Goal: Task Accomplishment & Management: Manage account settings

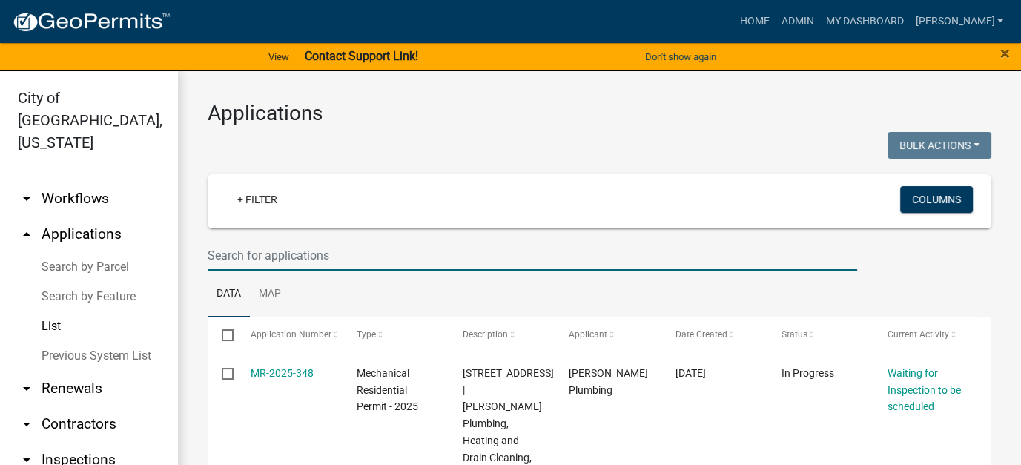
click at [273, 255] on input "text" at bounding box center [532, 255] width 649 height 30
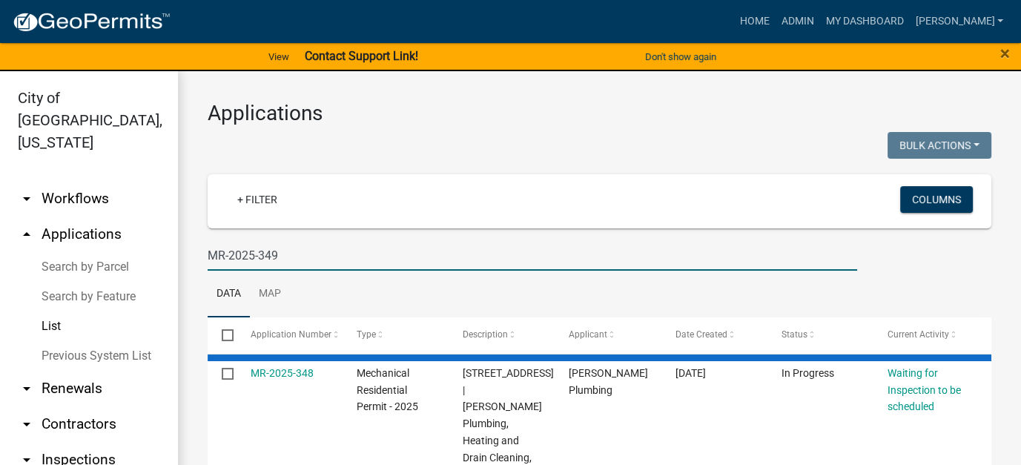
type input "MR-2025-349"
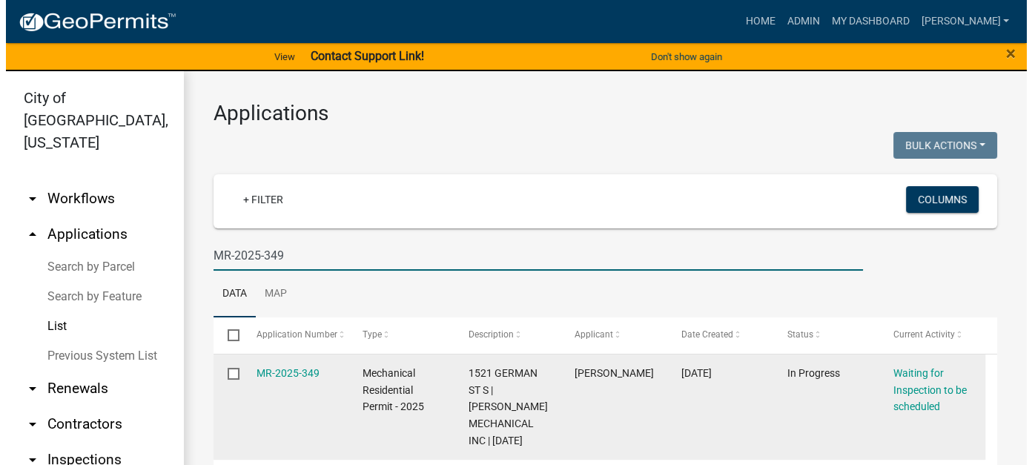
scroll to position [48, 0]
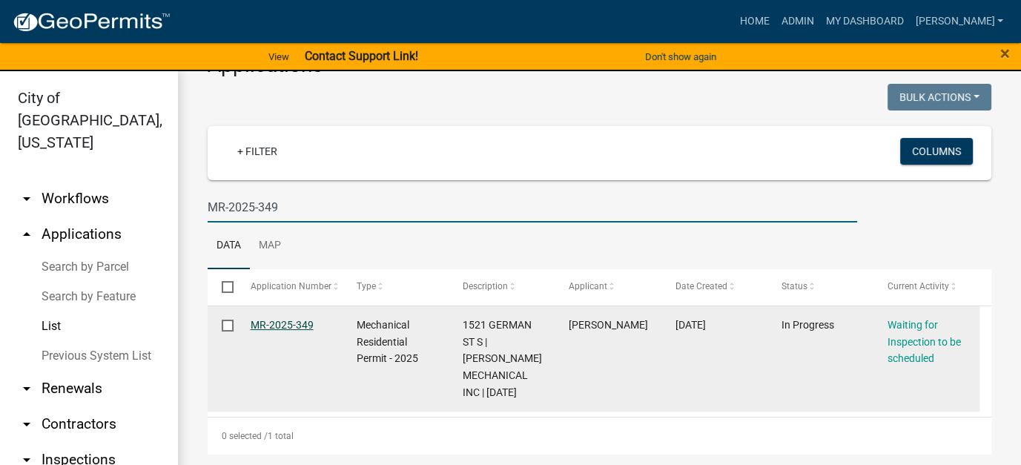
click at [300, 330] on link "MR-2025-349" at bounding box center [282, 325] width 63 height 12
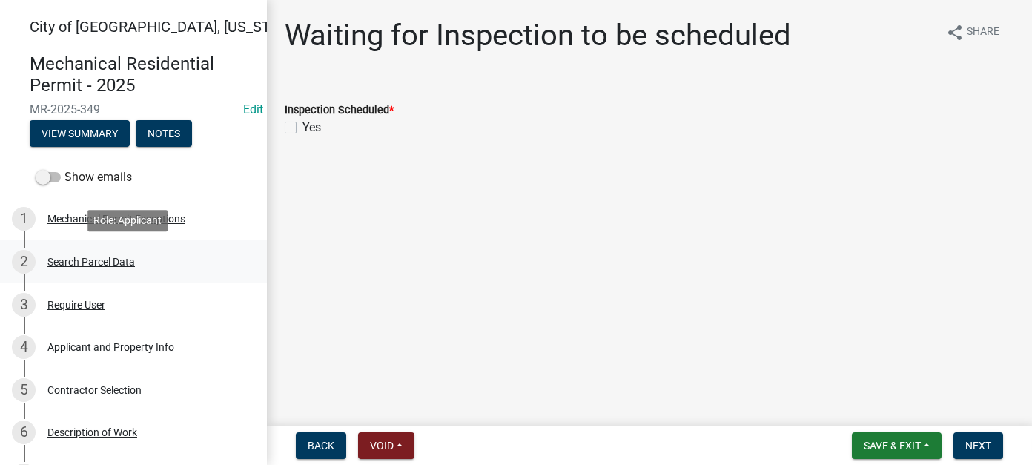
click at [95, 267] on div "Search Parcel Data" at bounding box center [90, 261] width 87 height 10
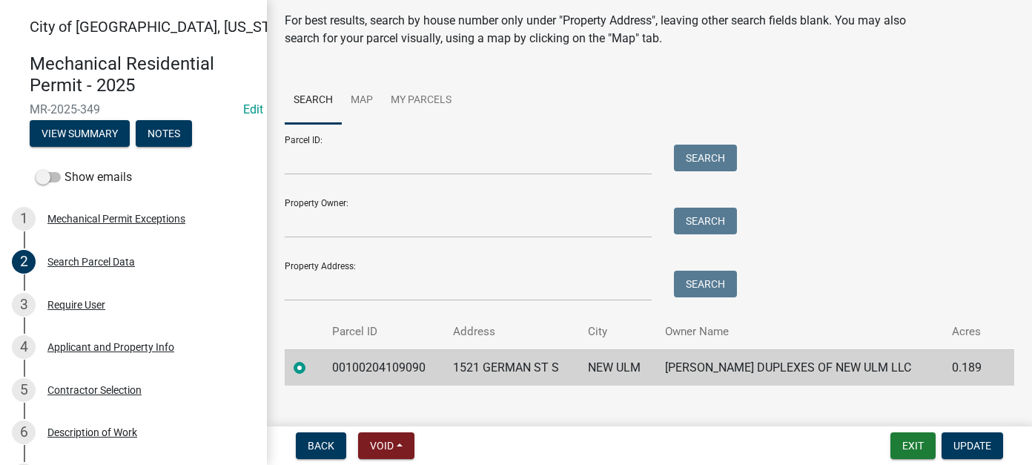
scroll to position [70, 0]
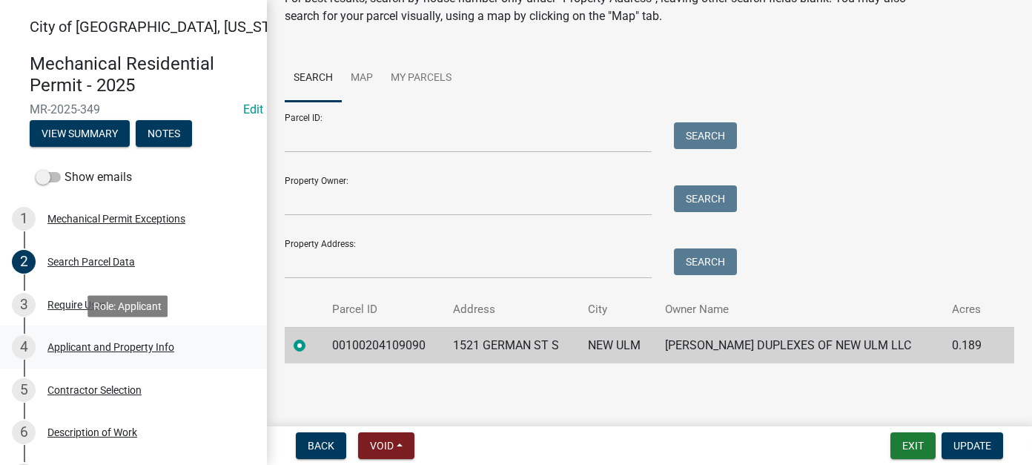
click at [92, 348] on div "Applicant and Property Info" at bounding box center [110, 347] width 127 height 10
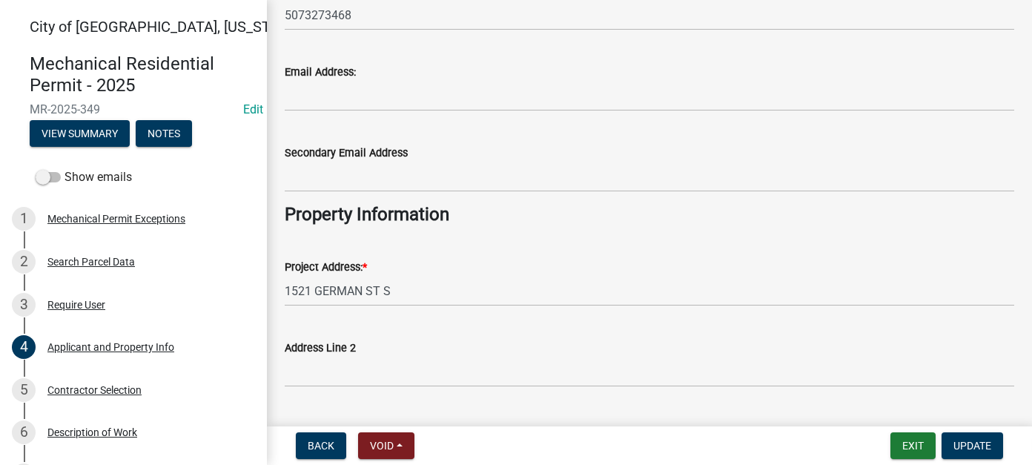
scroll to position [296, 0]
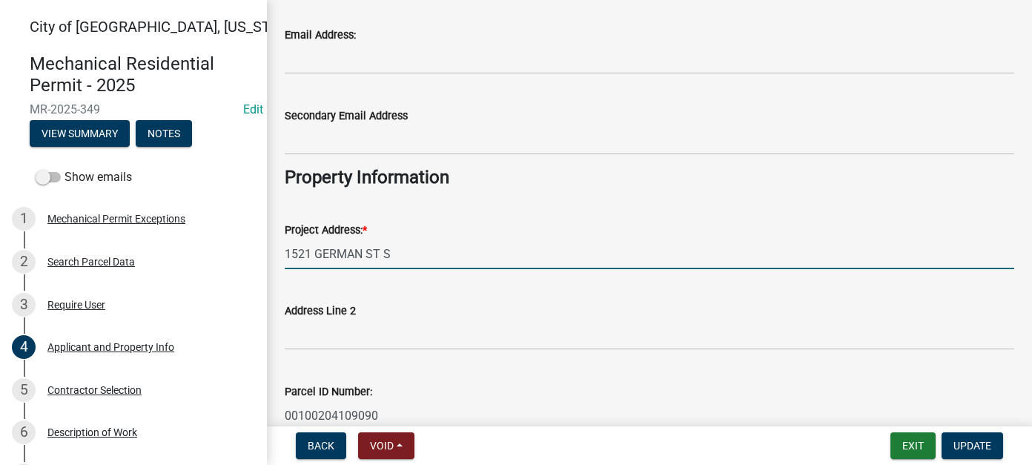
click at [309, 253] on input "1521 GERMAN ST S" at bounding box center [649, 254] width 729 height 30
type input "1523 GERMAN ST S"
click at [984, 440] on span "Update" at bounding box center [972, 446] width 38 height 12
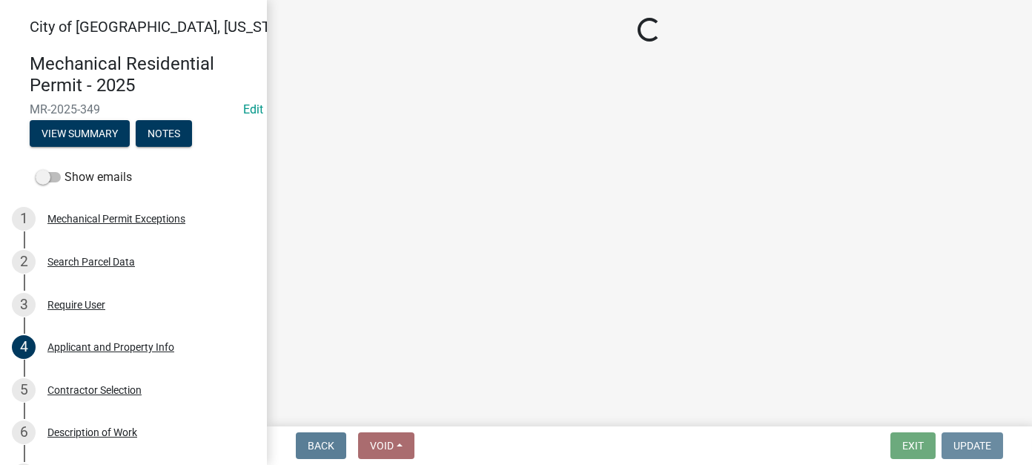
scroll to position [0, 0]
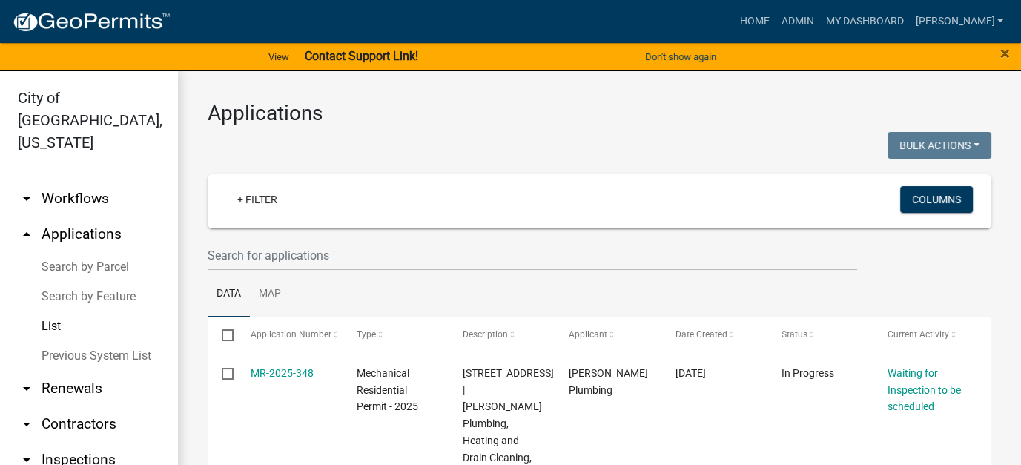
click at [54, 311] on link "List" at bounding box center [89, 326] width 178 height 30
click at [775, 21] on link "Home" at bounding box center [754, 21] width 42 height 28
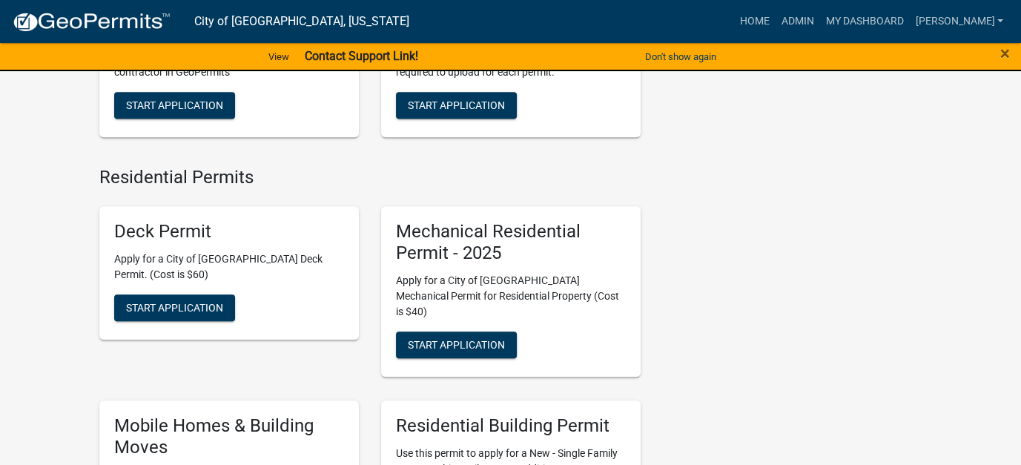
scroll to position [667, 0]
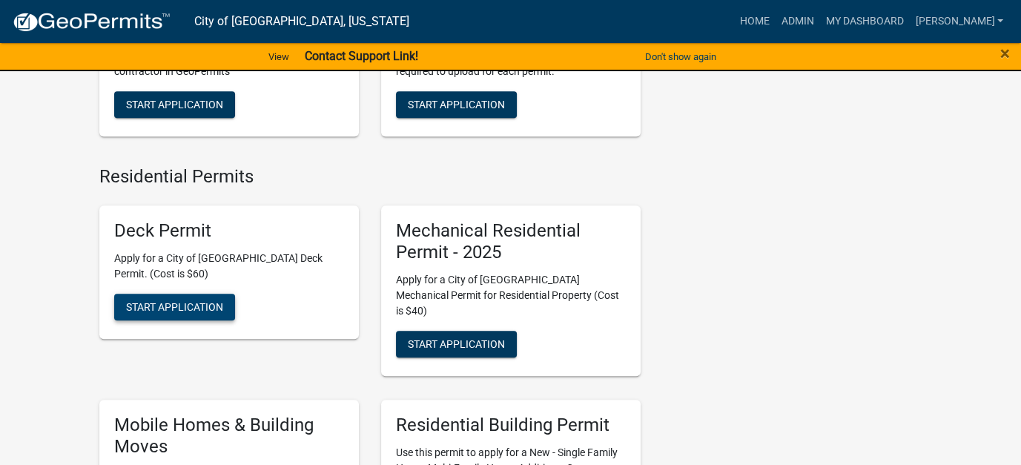
click at [209, 308] on span "Start Application" at bounding box center [174, 307] width 97 height 12
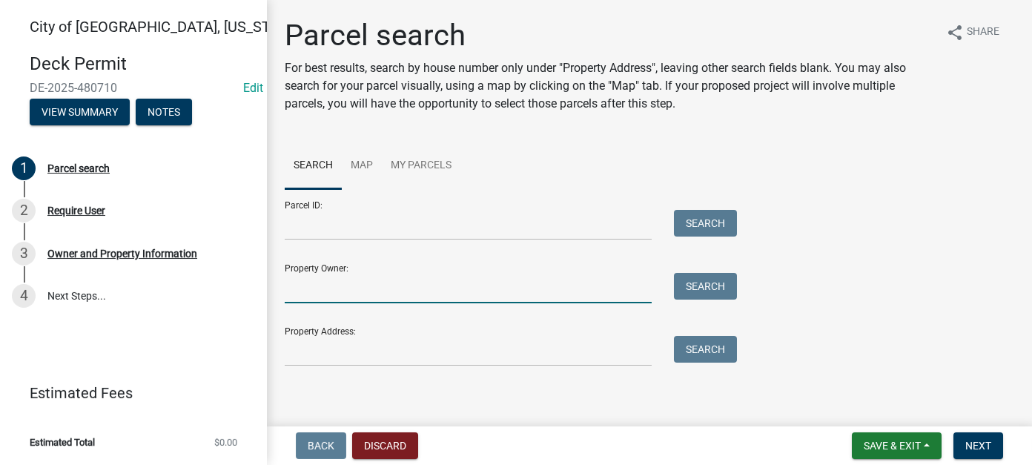
click at [343, 281] on input "Property Owner:" at bounding box center [468, 288] width 367 height 30
type input "[PERSON_NAME]"
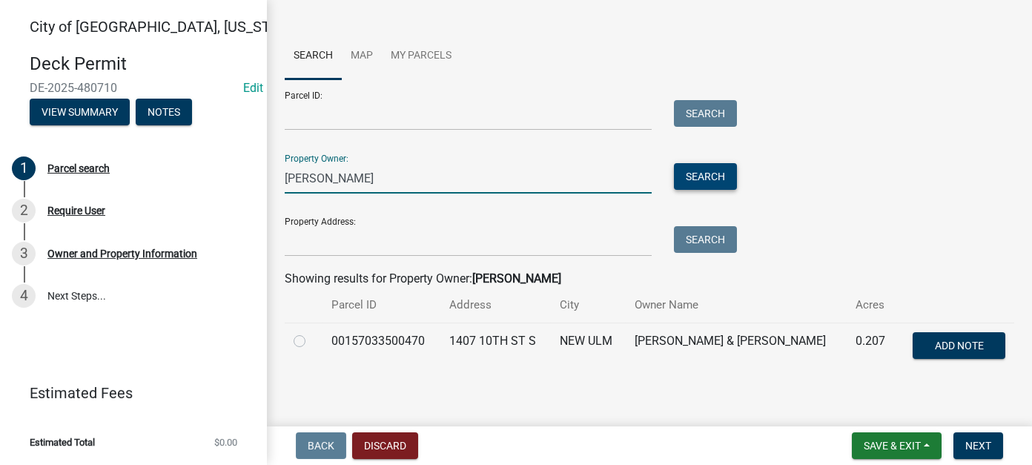
scroll to position [117, 0]
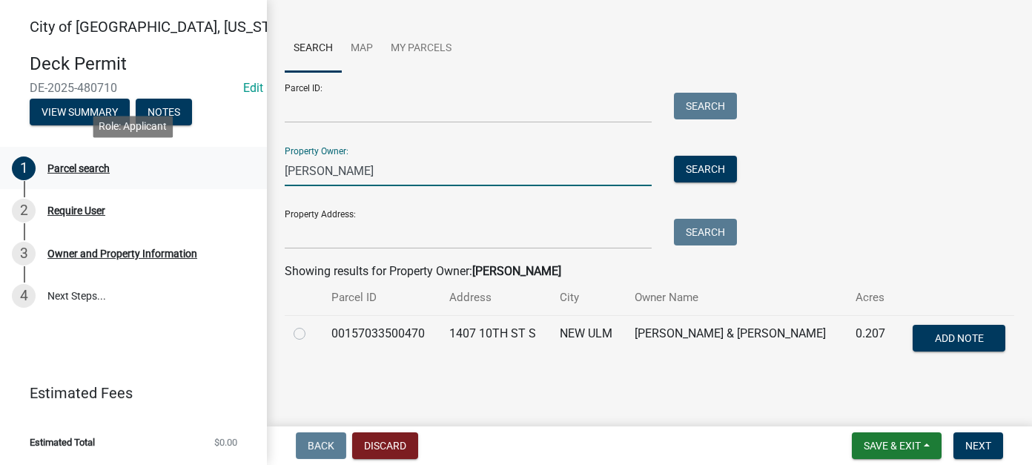
drag, startPoint x: 364, startPoint y: 171, endPoint x: 216, endPoint y: 155, distance: 149.1
click at [216, 155] on div "[GEOGRAPHIC_DATA], [US_STATE] Deck Permit DE-2025-480710 Edit View Summary Note…" at bounding box center [516, 232] width 1032 height 465
type input "[PERSON_NAME]"
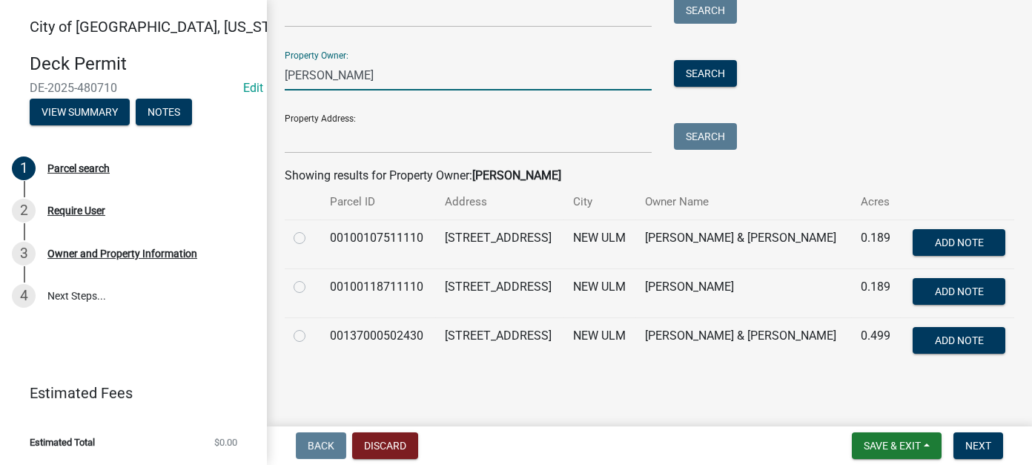
scroll to position [214, 0]
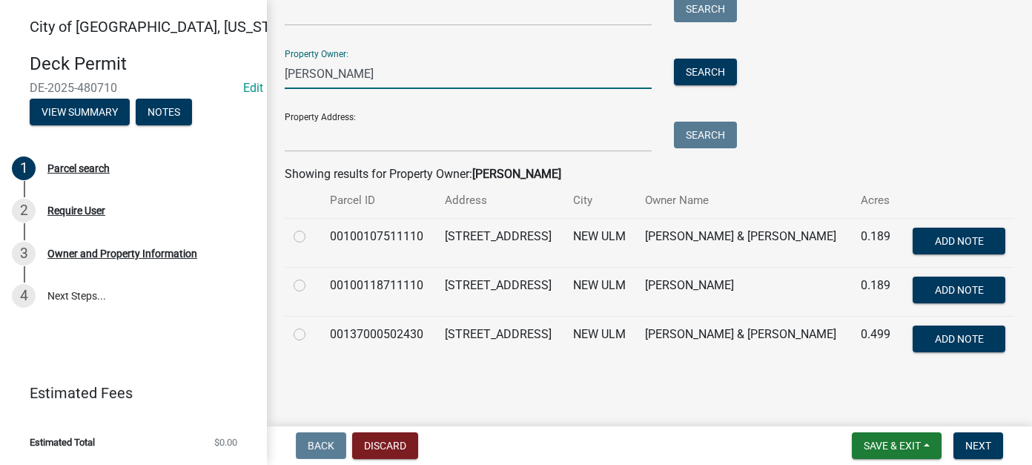
drag, startPoint x: 328, startPoint y: 76, endPoint x: 228, endPoint y: 67, distance: 101.1
click at [231, 69] on div "[GEOGRAPHIC_DATA], [US_STATE] Deck Permit DE-2025-480710 Edit View Summary Note…" at bounding box center [516, 232] width 1032 height 465
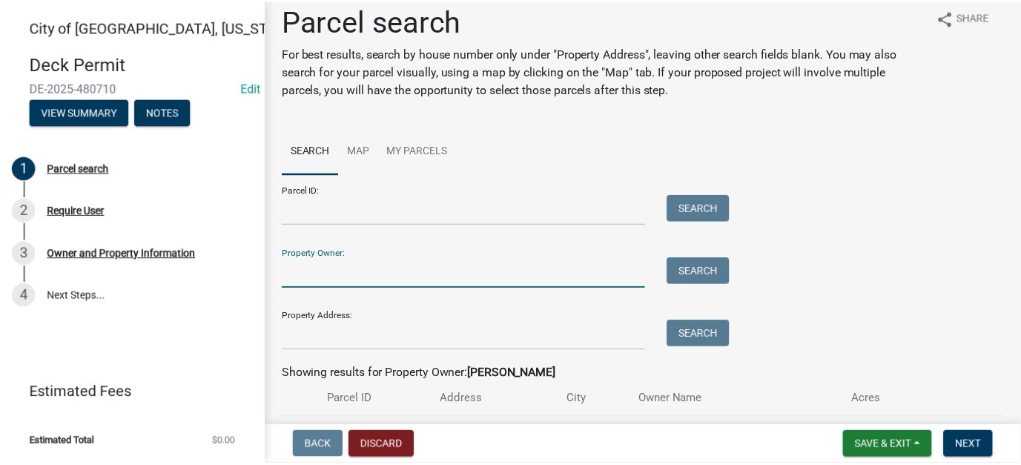
scroll to position [0, 0]
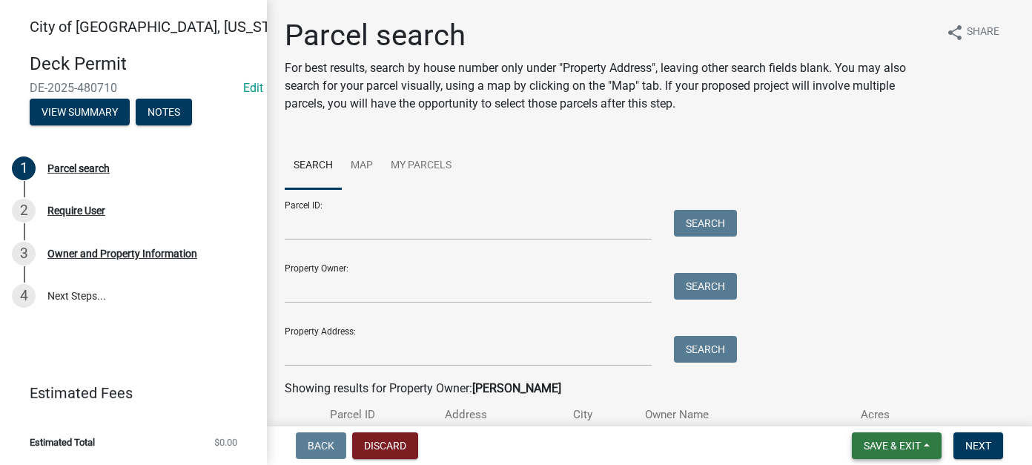
click at [905, 452] on button "Save & Exit" at bounding box center [897, 445] width 90 height 27
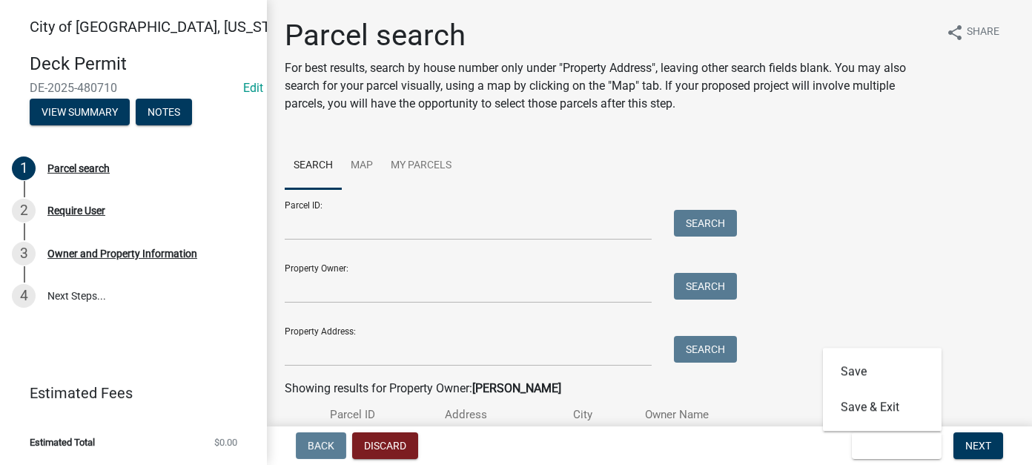
click at [984, 397] on th at bounding box center [957, 414] width 113 height 35
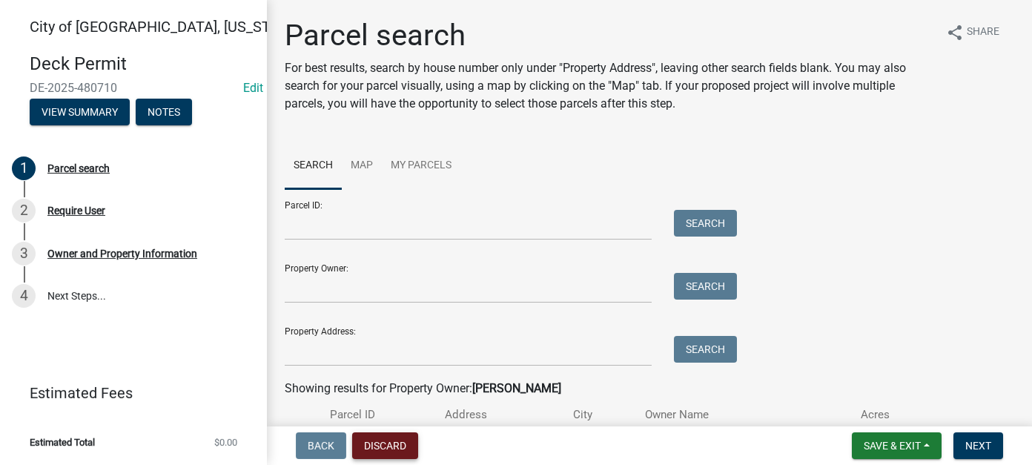
click at [382, 445] on button "Discard" at bounding box center [385, 445] width 66 height 27
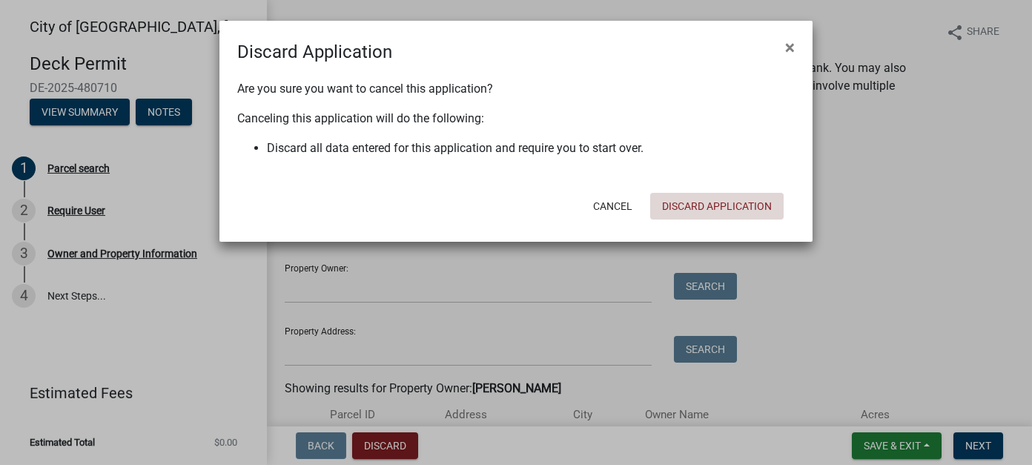
click at [729, 211] on button "Discard Application" at bounding box center [716, 206] width 133 height 27
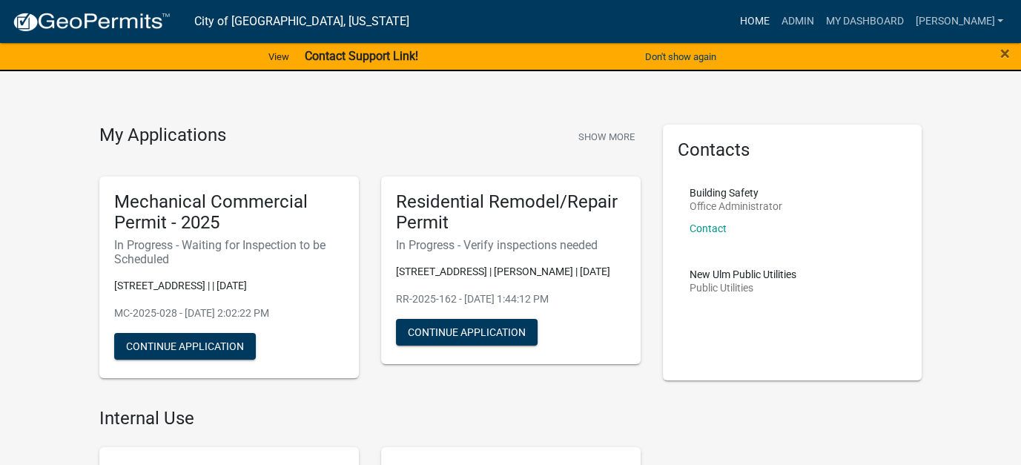
click at [775, 19] on link "Home" at bounding box center [754, 21] width 42 height 28
click at [819, 23] on link "Admin" at bounding box center [797, 21] width 44 height 28
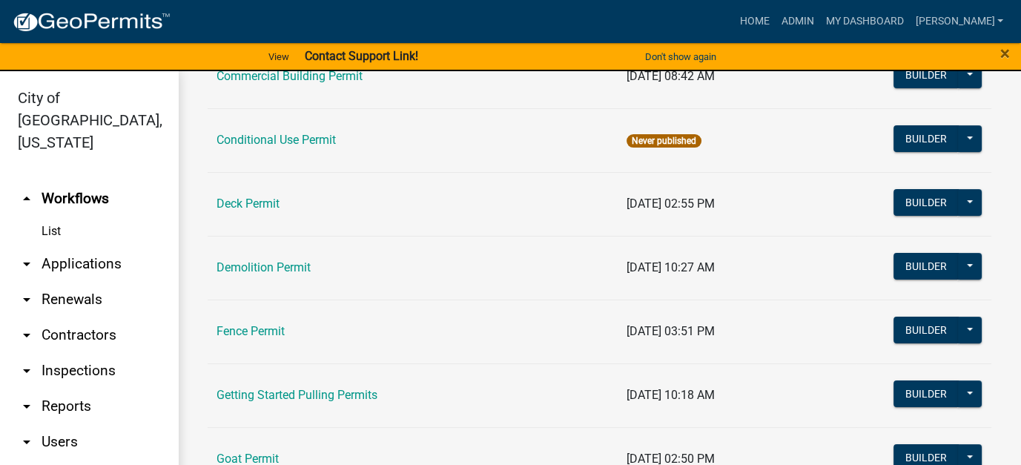
scroll to position [593, 0]
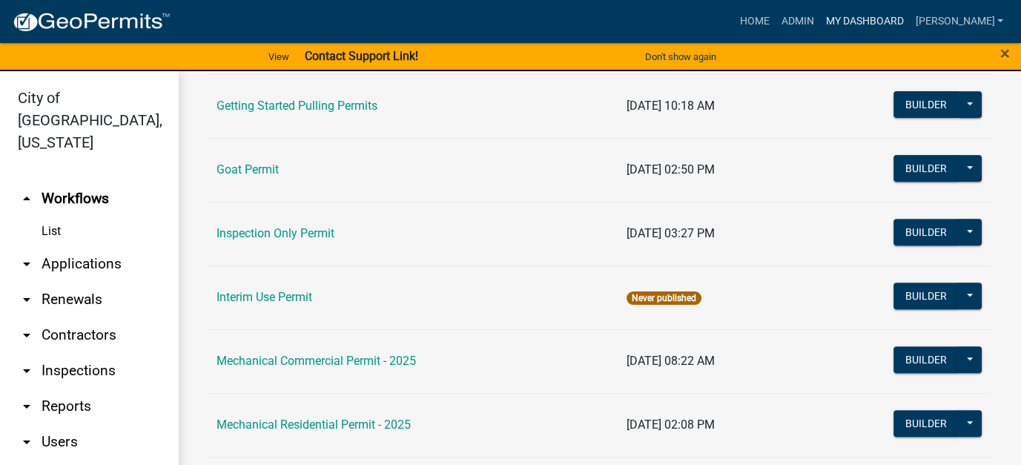
click at [894, 21] on link "My Dashboard" at bounding box center [864, 21] width 90 height 28
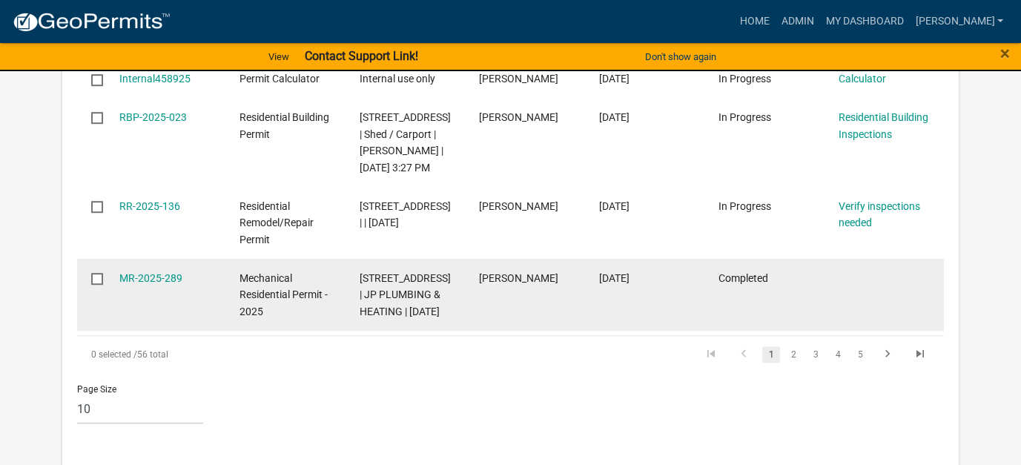
scroll to position [815, 0]
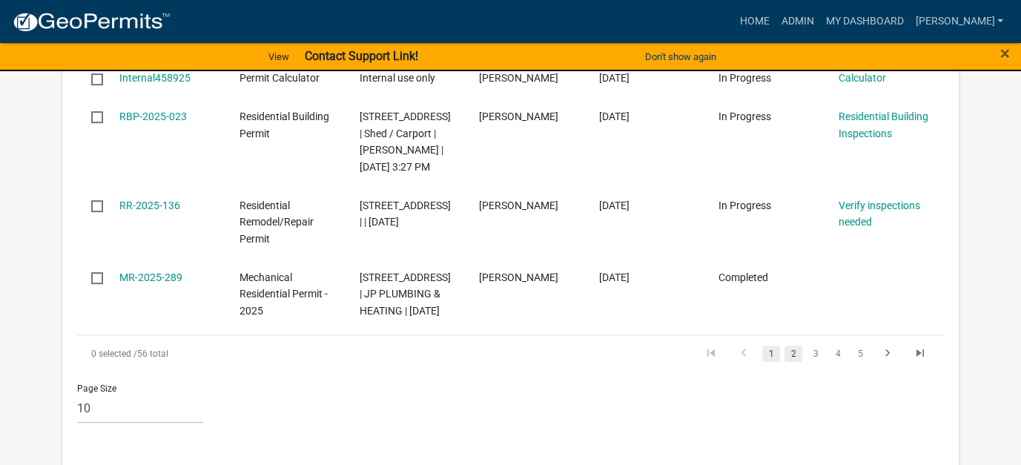
click at [791, 362] on link "2" at bounding box center [793, 353] width 18 height 16
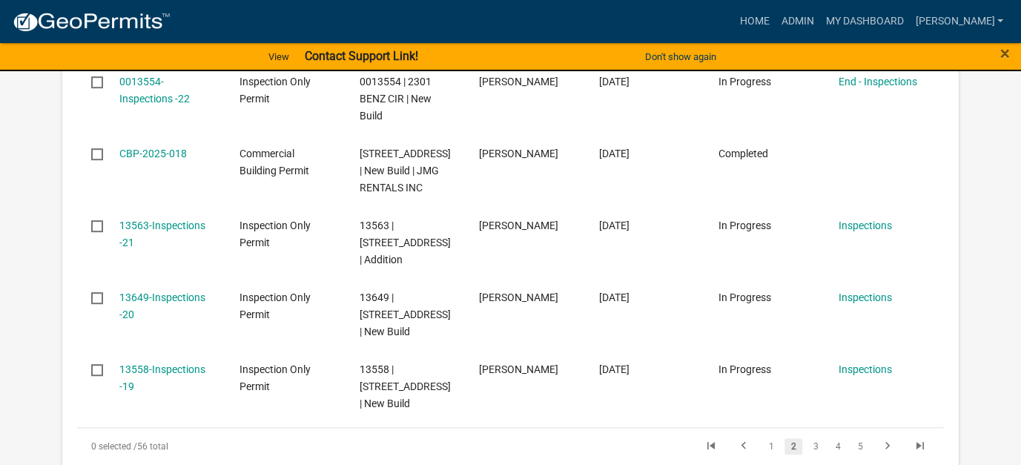
scroll to position [781, 0]
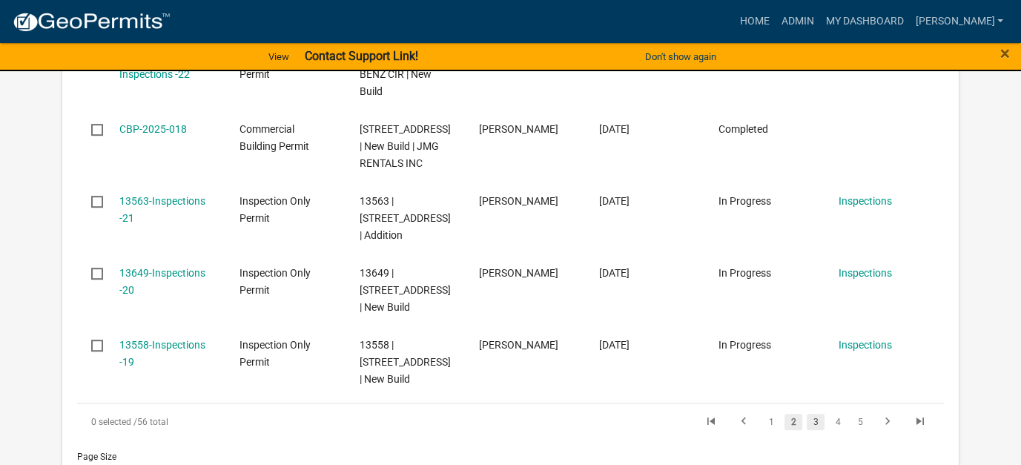
click at [815, 414] on link "3" at bounding box center [815, 422] width 18 height 16
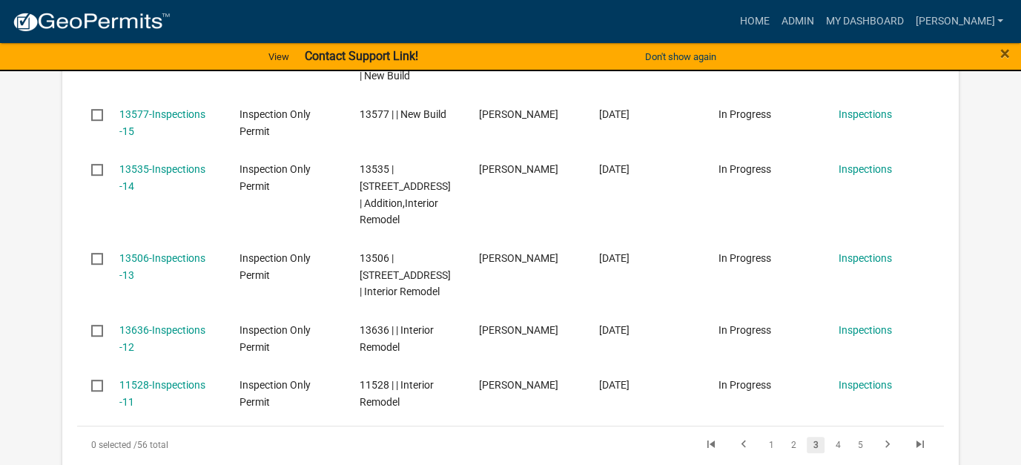
scroll to position [815, 0]
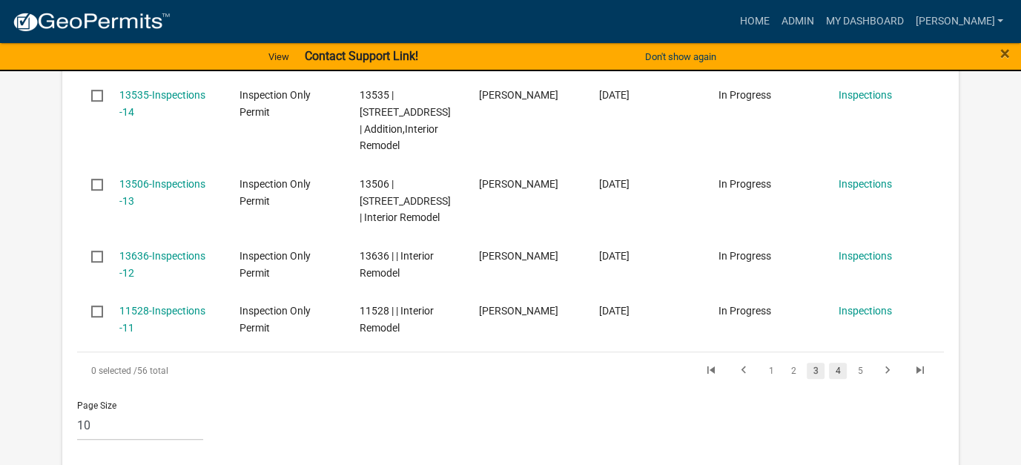
click at [836, 362] on link "4" at bounding box center [838, 370] width 18 height 16
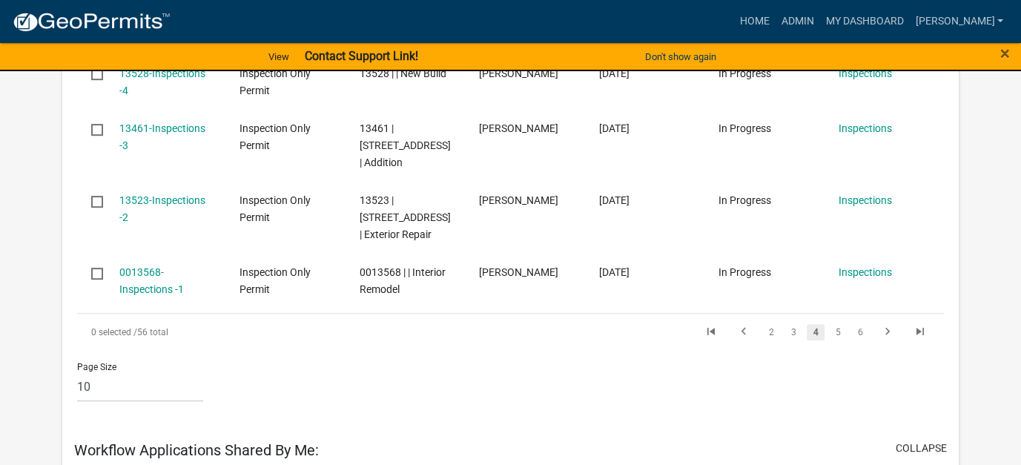
scroll to position [714, 0]
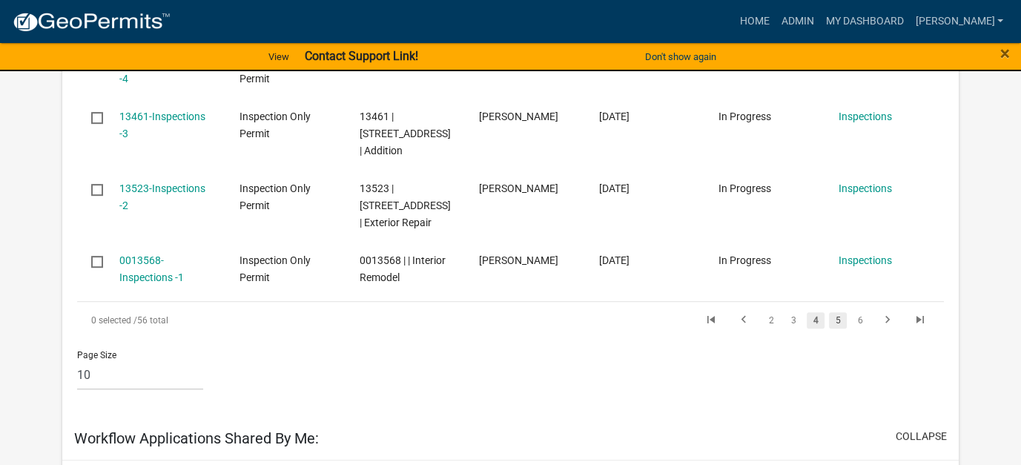
click at [833, 321] on link "5" at bounding box center [838, 320] width 18 height 16
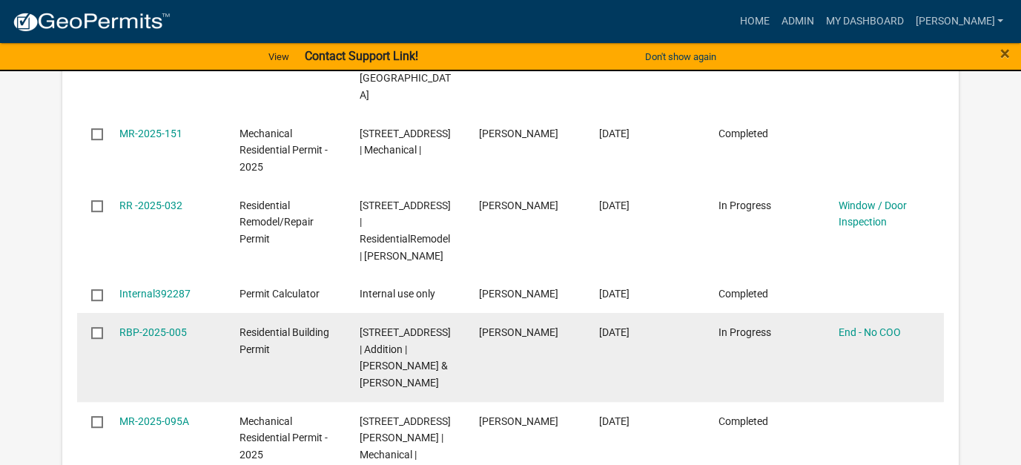
scroll to position [809, 0]
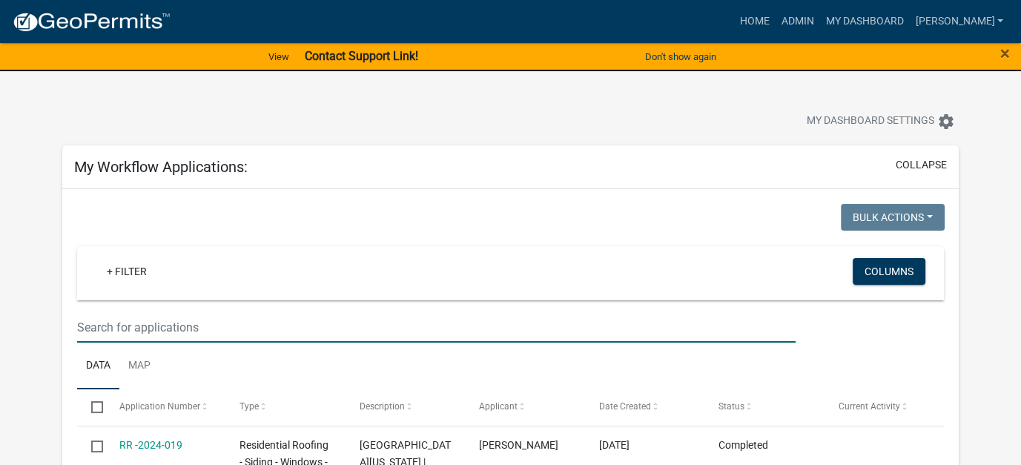
click at [164, 328] on input "text" at bounding box center [436, 327] width 718 height 30
click at [819, 15] on link "Admin" at bounding box center [797, 21] width 44 height 28
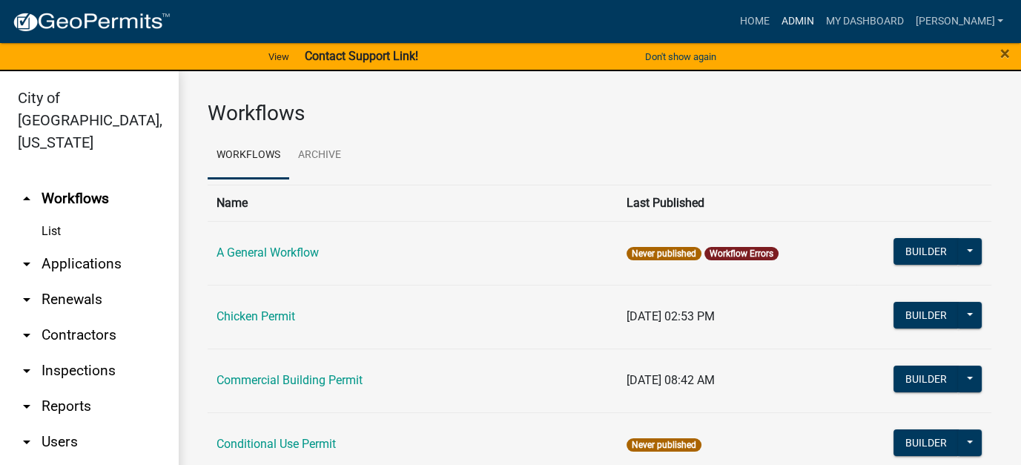
click at [819, 21] on link "Admin" at bounding box center [797, 21] width 44 height 28
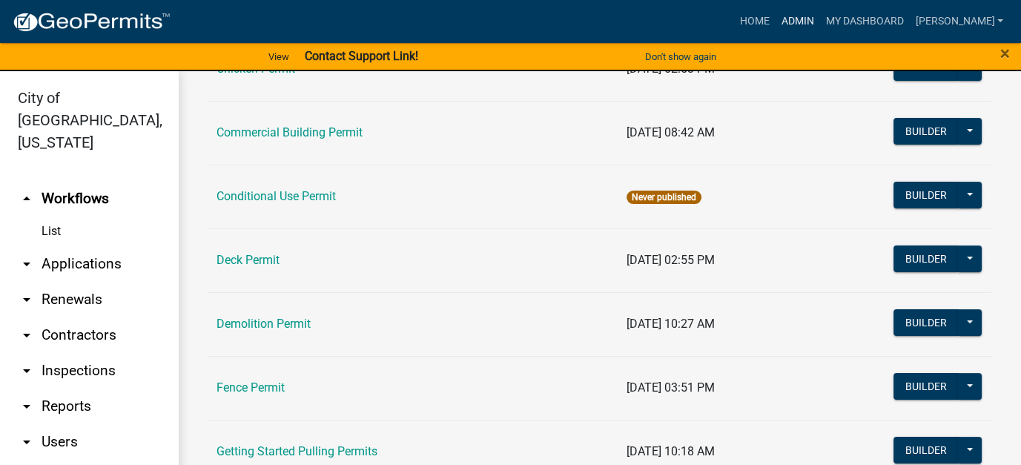
scroll to position [296, 0]
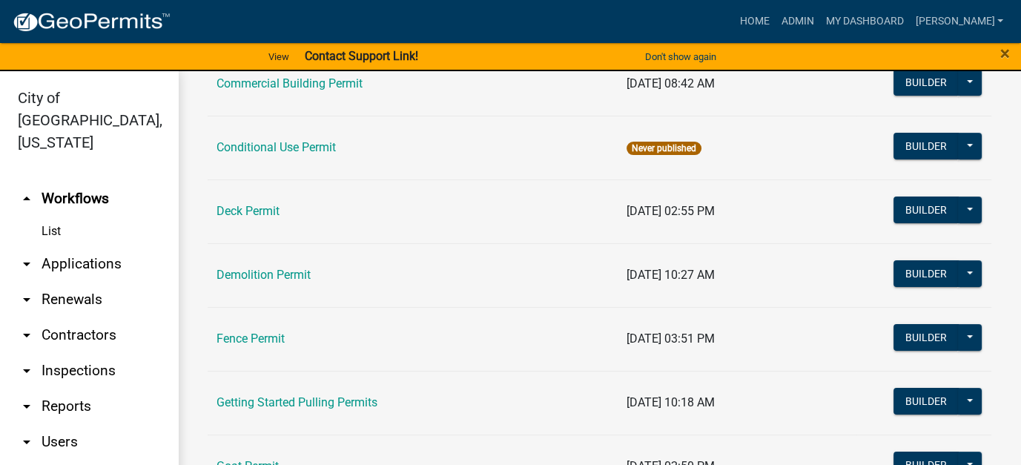
click at [66, 246] on link "arrow_drop_down Applications" at bounding box center [89, 264] width 178 height 36
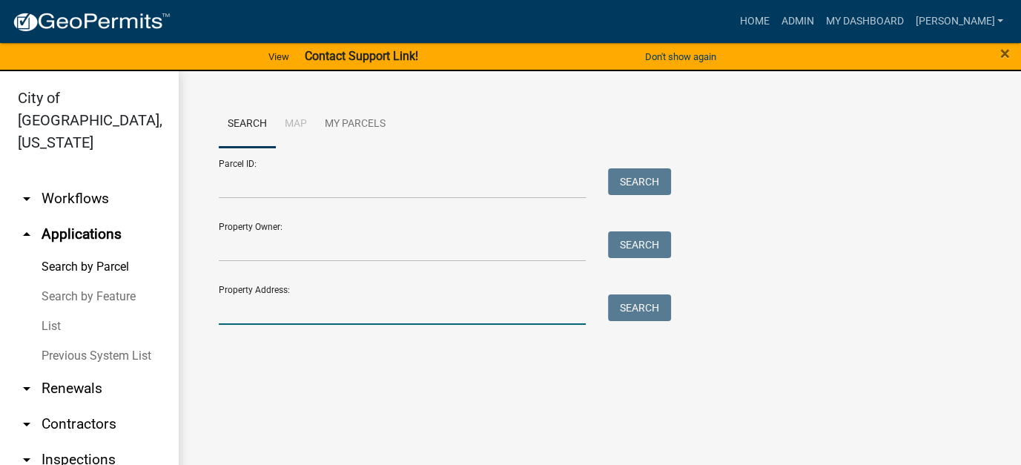
click at [280, 317] on input "Property Address:" at bounding box center [402, 309] width 367 height 30
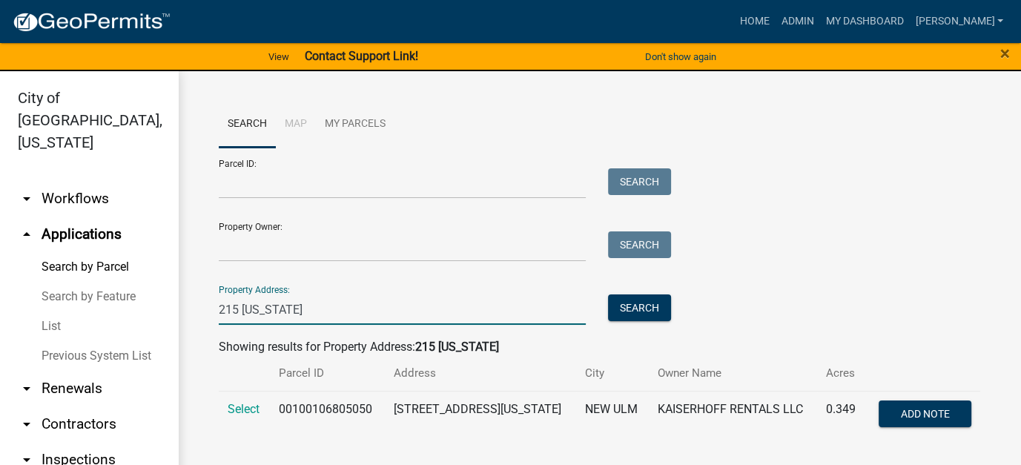
scroll to position [17, 0]
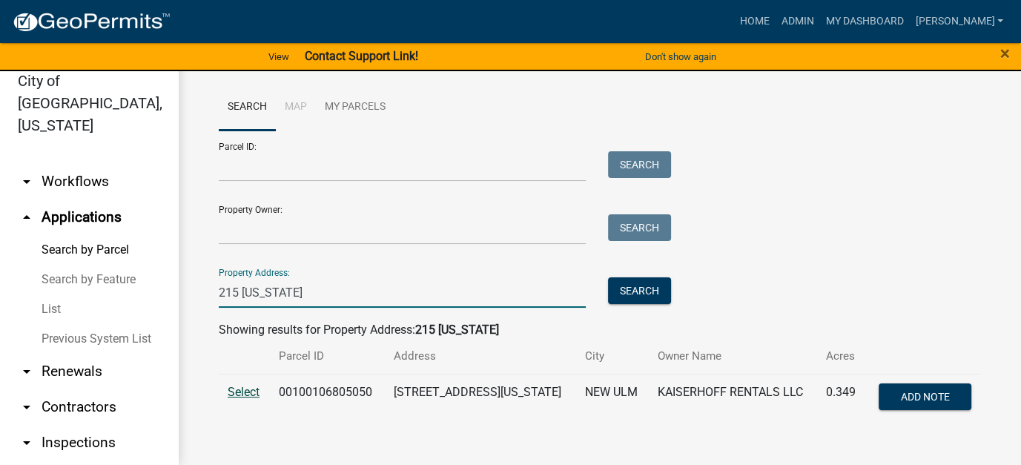
type input "215 [US_STATE]"
click at [238, 390] on span "Select" at bounding box center [244, 392] width 32 height 14
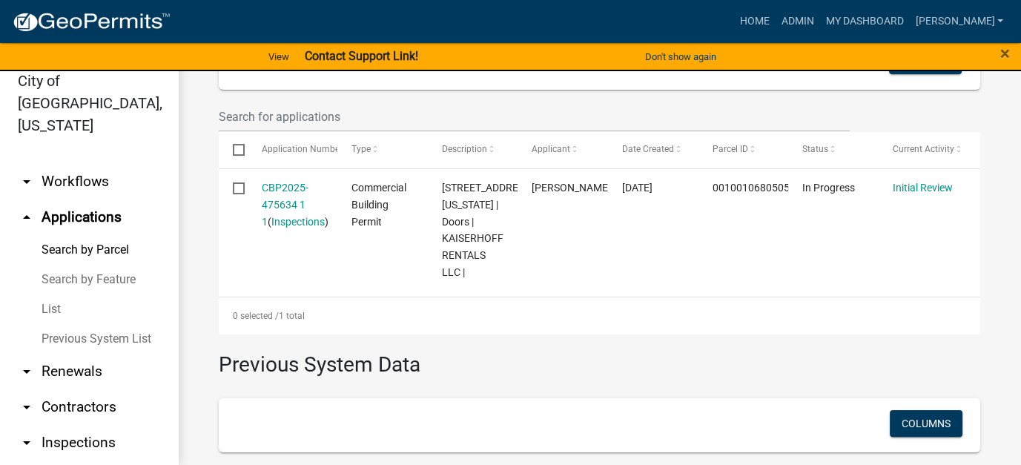
scroll to position [445, 0]
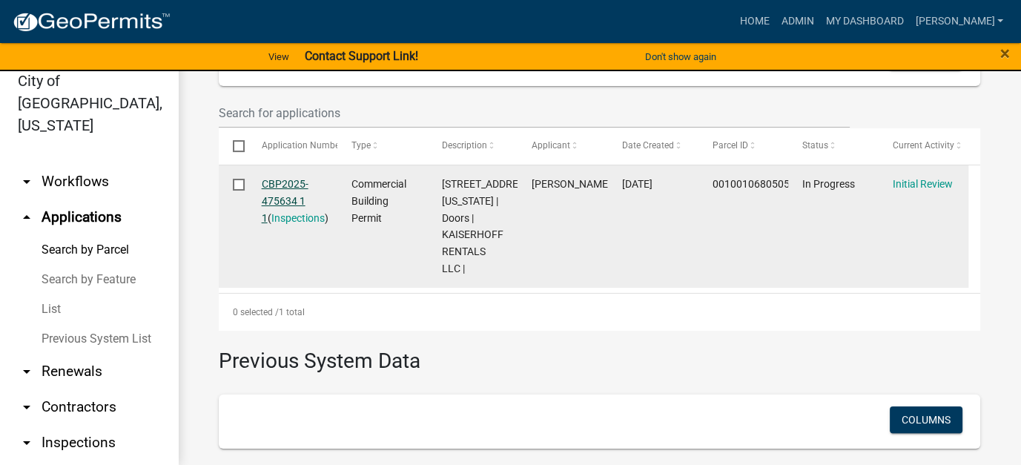
click at [288, 199] on link "CBP2025-475634 1 1" at bounding box center [285, 201] width 47 height 46
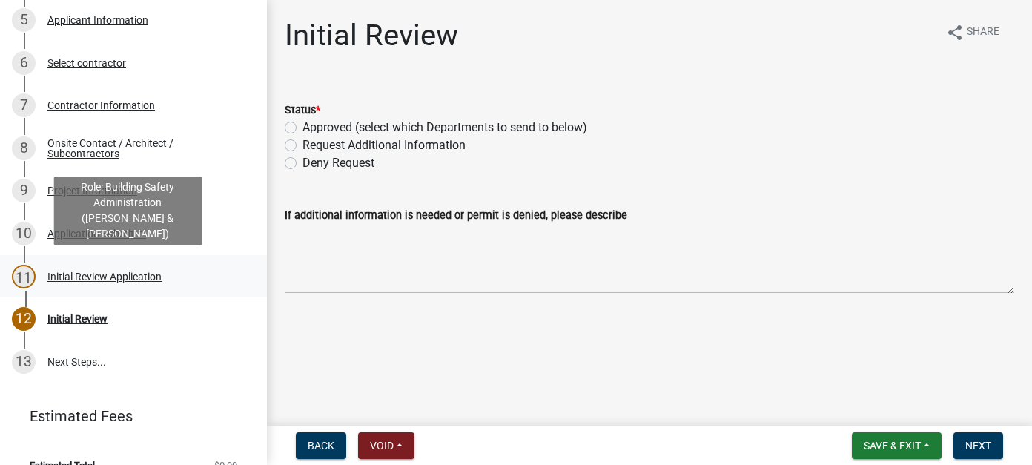
scroll to position [371, 0]
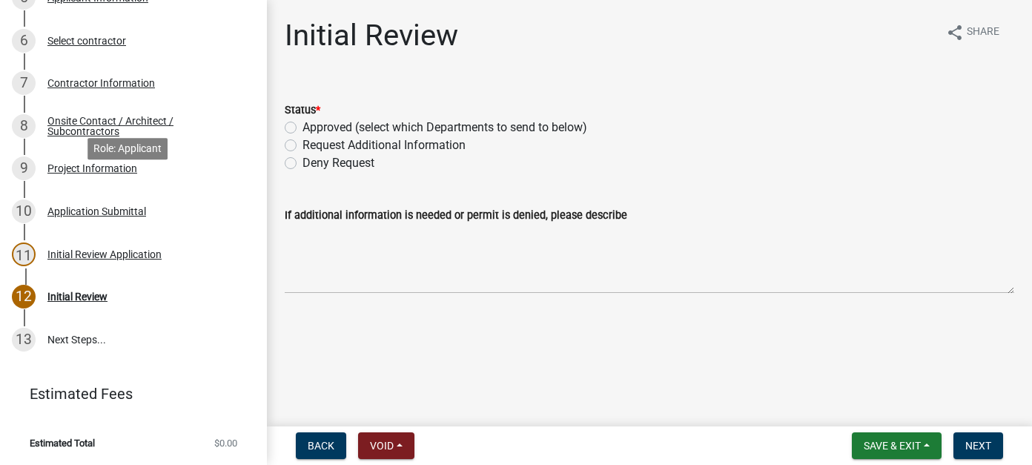
click at [91, 173] on div "Project Information" at bounding box center [92, 168] width 90 height 10
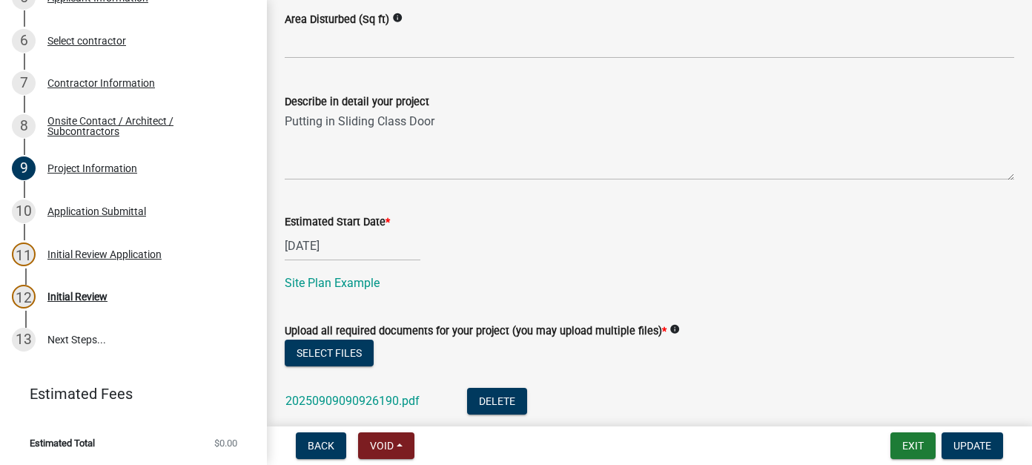
scroll to position [770, 0]
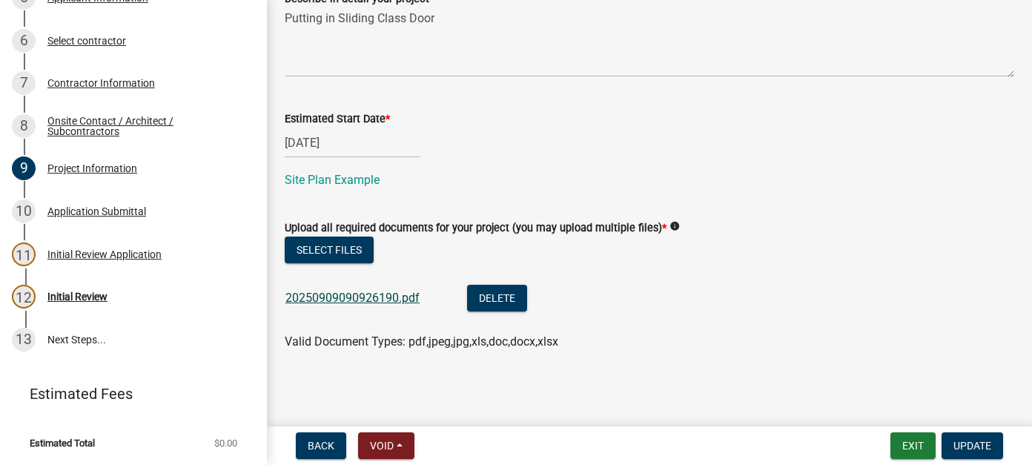
click at [378, 293] on link "20250909090926190.pdf" at bounding box center [352, 298] width 134 height 14
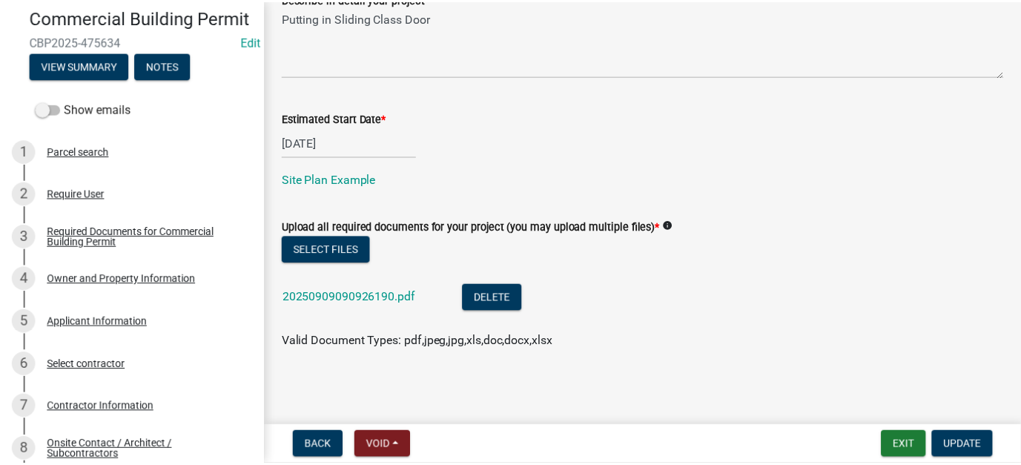
scroll to position [0, 0]
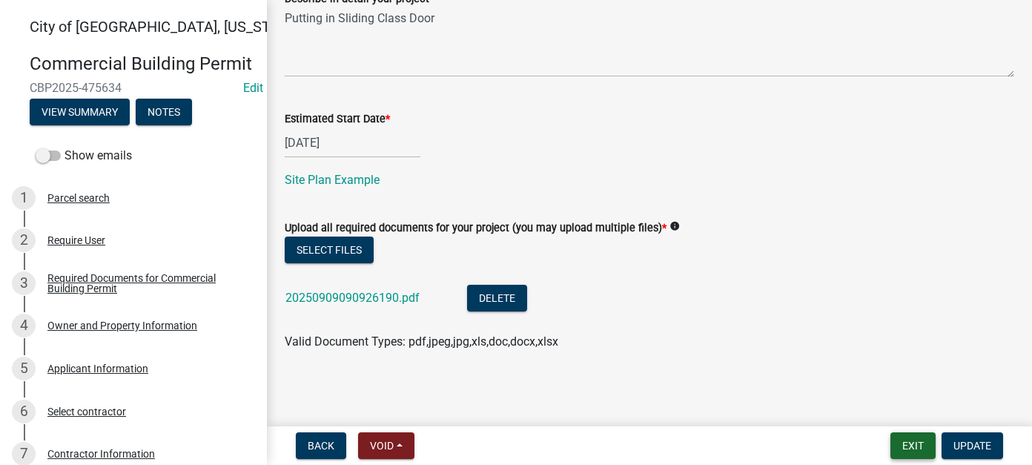
click at [918, 440] on button "Exit" at bounding box center [912, 445] width 45 height 27
